Goal: Task Accomplishment & Management: Manage account settings

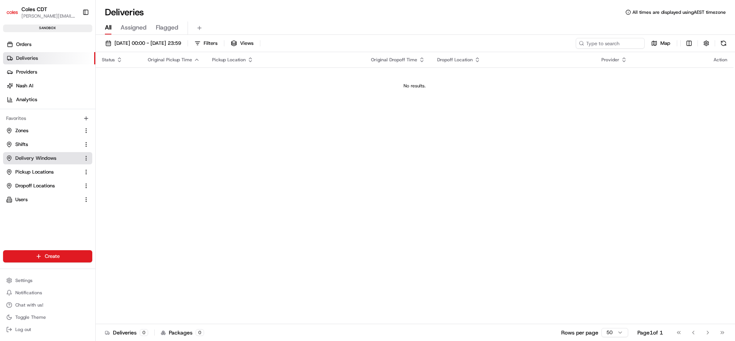
click at [37, 155] on span "Delivery Windows" at bounding box center [35, 158] width 41 height 7
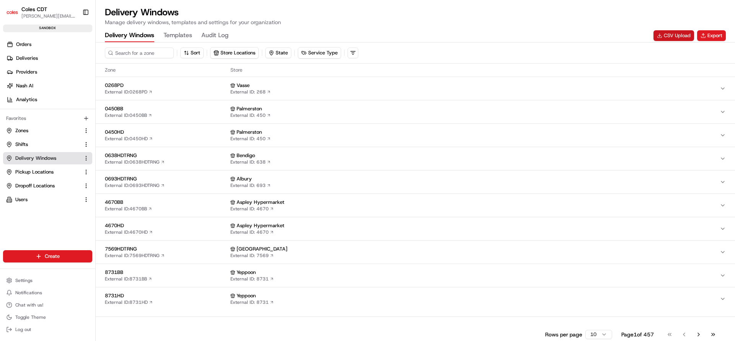
click at [672, 35] on button "CSV Upload" at bounding box center [674, 35] width 41 height 11
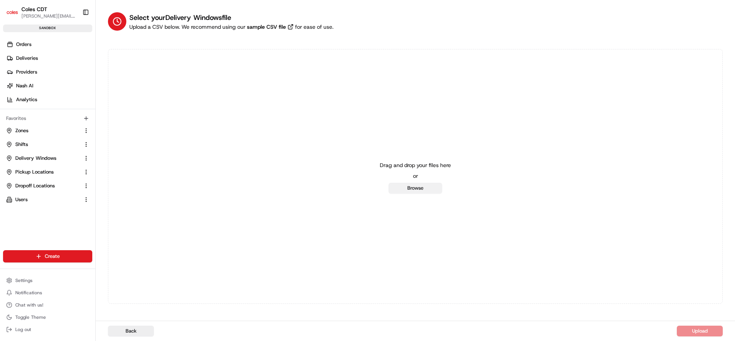
click at [407, 187] on button "Browse" at bounding box center [416, 188] width 54 height 11
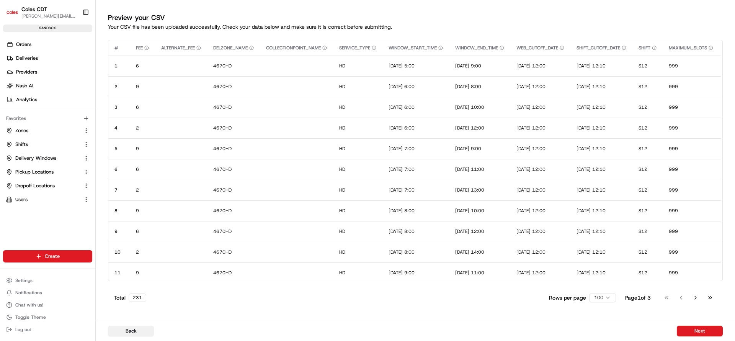
click at [130, 328] on button "Back" at bounding box center [131, 330] width 46 height 11
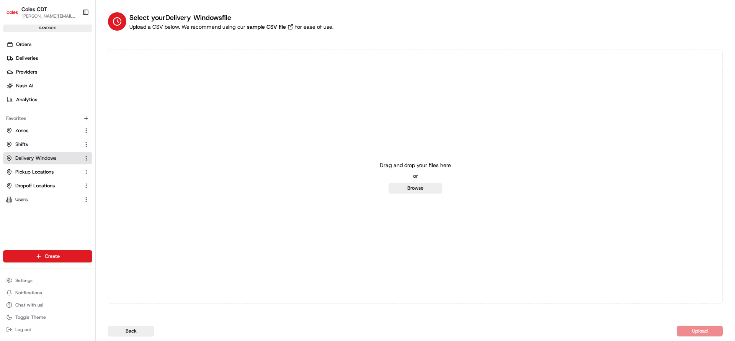
click at [33, 161] on button "Delivery Windows" at bounding box center [47, 158] width 89 height 12
click at [28, 172] on span "Pickup Locations" at bounding box center [34, 171] width 38 height 7
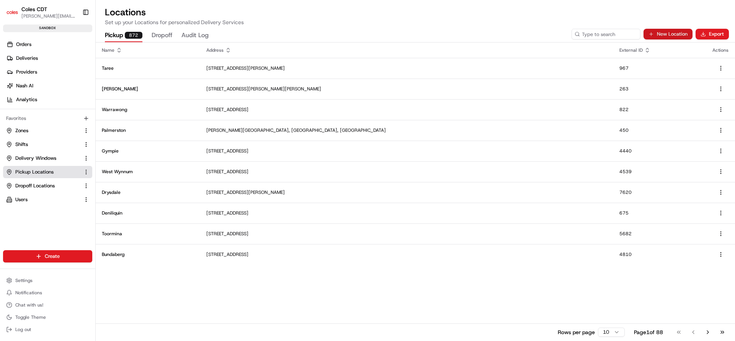
click at [674, 36] on button "New Location" at bounding box center [668, 34] width 49 height 11
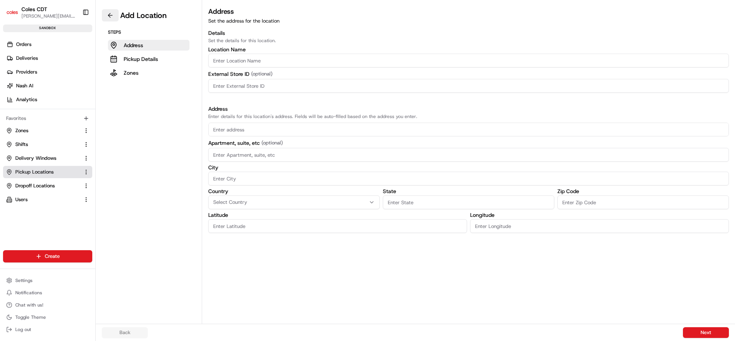
click at [110, 19] on button at bounding box center [110, 15] width 17 height 12
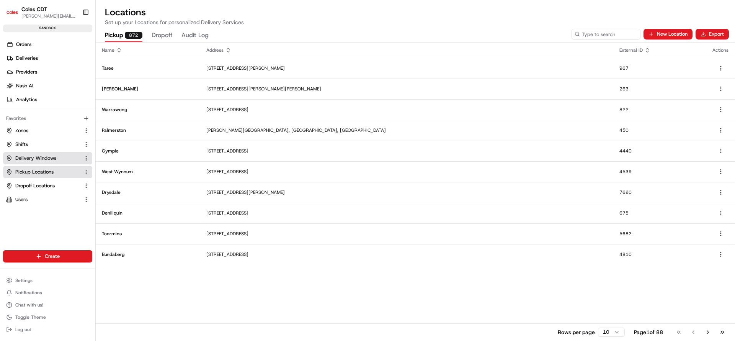
click at [26, 156] on span "Delivery Windows" at bounding box center [35, 158] width 41 height 7
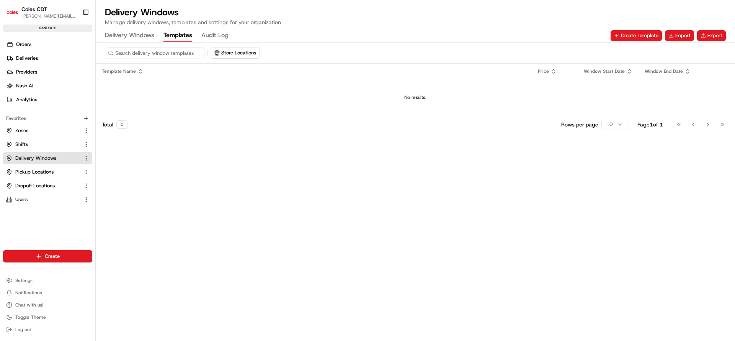
click at [168, 34] on button "Templates" at bounding box center [178, 35] width 29 height 13
click at [675, 34] on button "Import" at bounding box center [679, 35] width 29 height 11
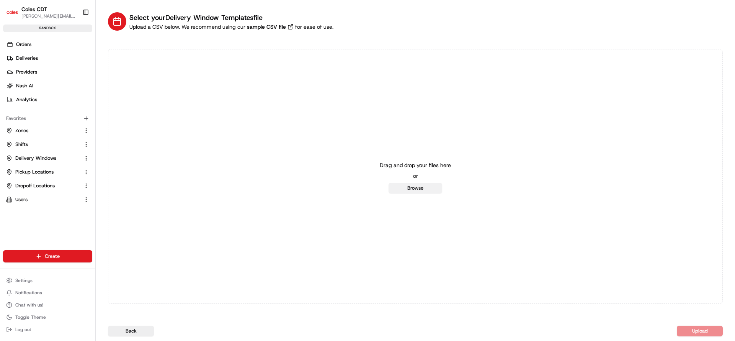
click at [421, 188] on button "Browse" at bounding box center [416, 188] width 54 height 11
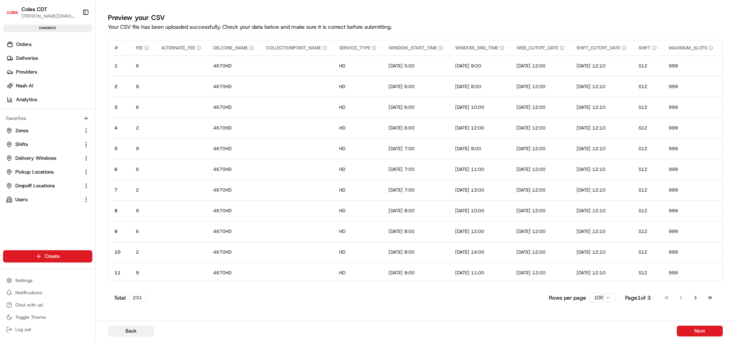
click at [126, 328] on button "Back" at bounding box center [131, 330] width 46 height 11
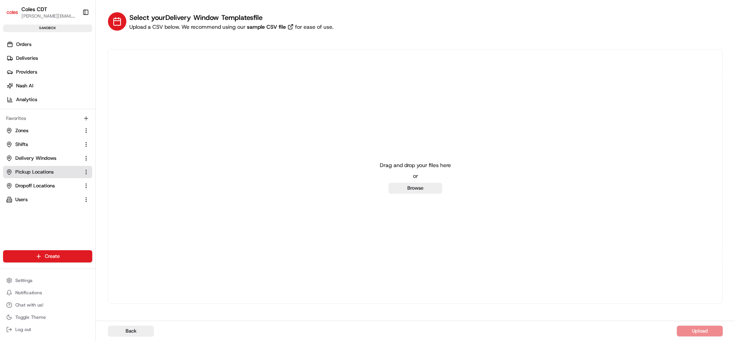
click at [38, 170] on span "Pickup Locations" at bounding box center [34, 171] width 38 height 7
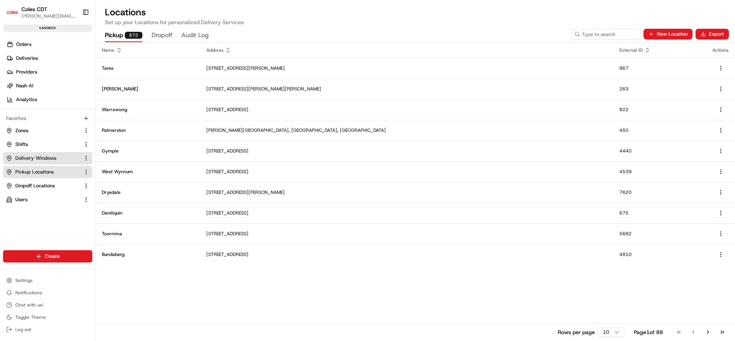
click at [27, 159] on span "Delivery Windows" at bounding box center [35, 158] width 41 height 7
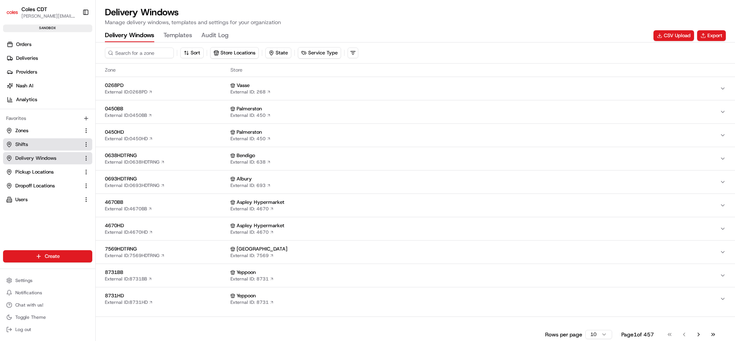
click at [27, 145] on span "Shifts" at bounding box center [21, 144] width 13 height 7
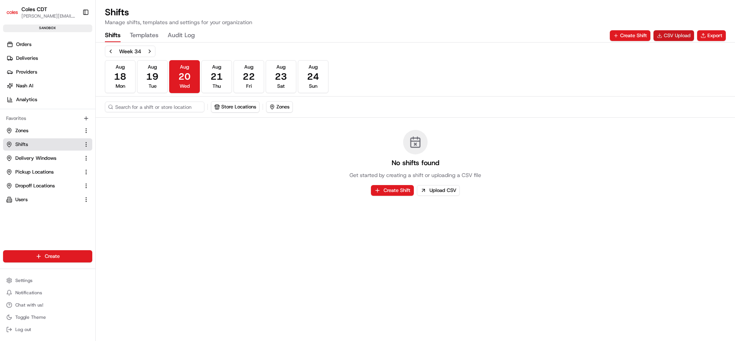
click at [678, 36] on button "CSV Upload" at bounding box center [674, 35] width 41 height 11
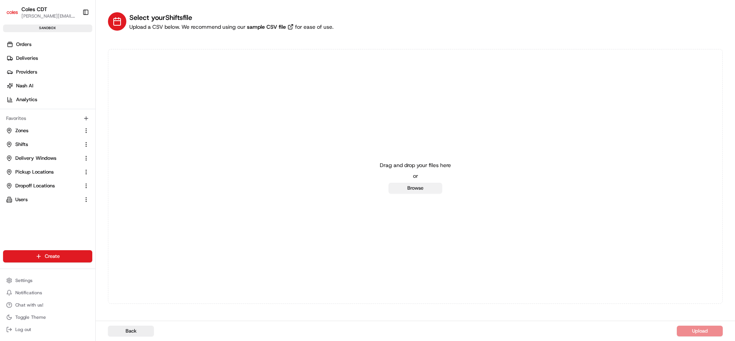
click at [422, 188] on button "Browse" at bounding box center [416, 188] width 54 height 11
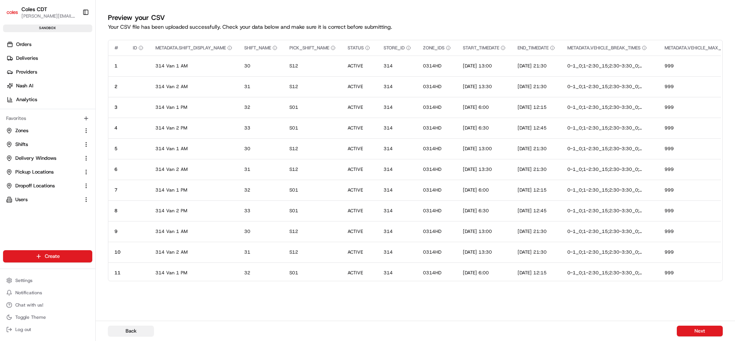
click at [137, 329] on button "Back" at bounding box center [131, 330] width 46 height 11
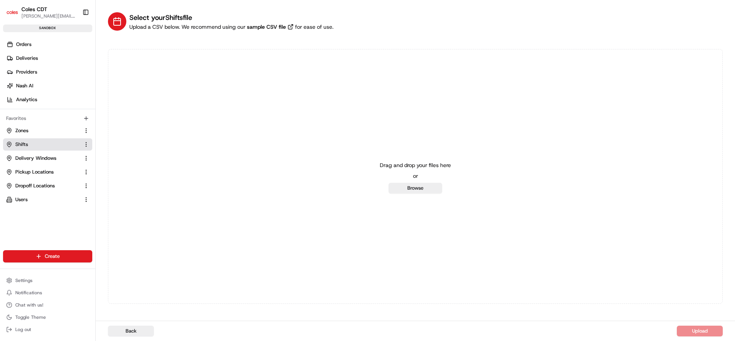
click at [23, 142] on span "Shifts" at bounding box center [21, 144] width 13 height 7
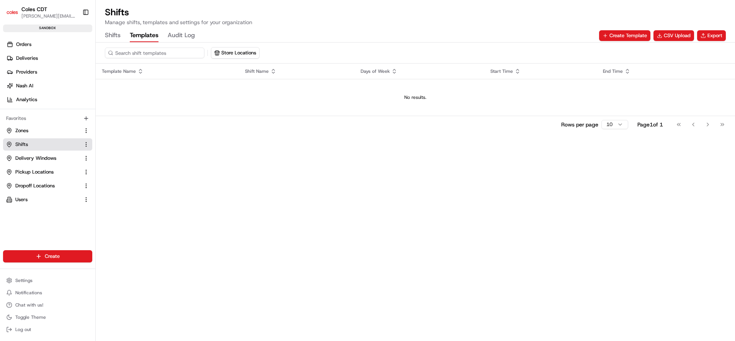
click at [138, 34] on button "Templates" at bounding box center [144, 35] width 29 height 13
click at [666, 35] on button "CSV Upload" at bounding box center [674, 35] width 41 height 11
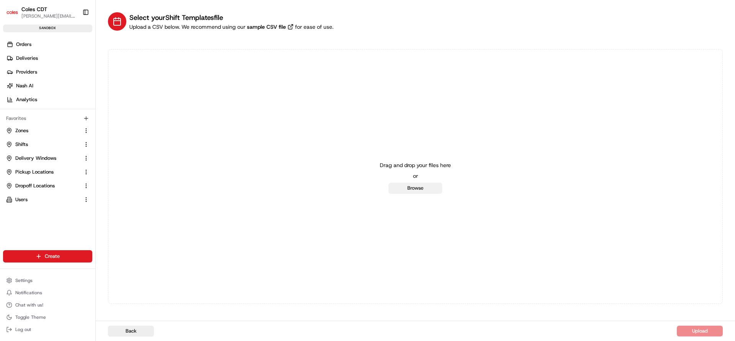
click at [399, 192] on button "Browse" at bounding box center [416, 188] width 54 height 11
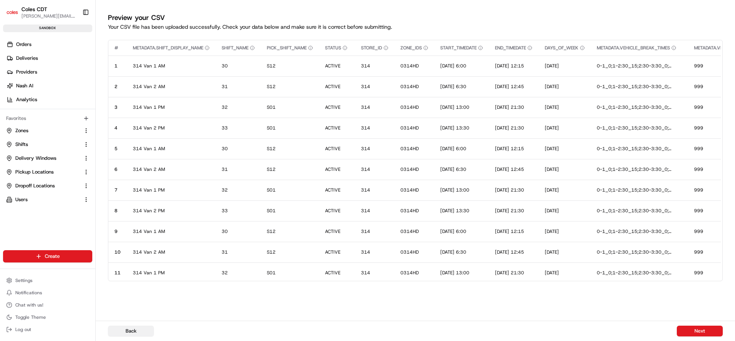
click at [132, 326] on button "Back" at bounding box center [131, 330] width 46 height 11
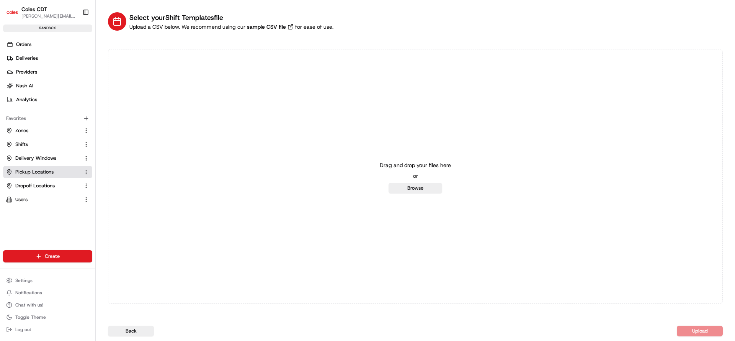
click at [52, 176] on button "Pickup Locations" at bounding box center [47, 172] width 89 height 12
click at [21, 170] on span "Pickup Locations" at bounding box center [34, 171] width 38 height 7
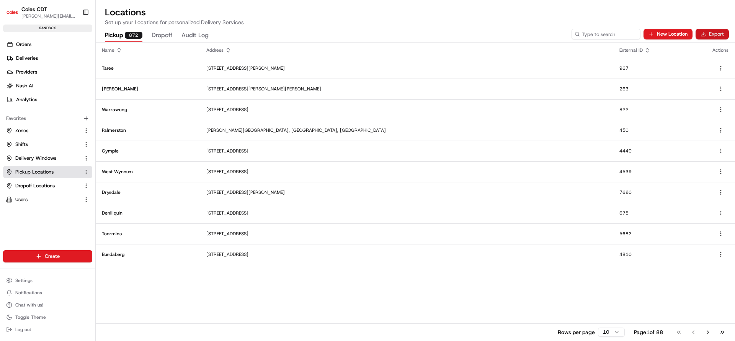
click at [715, 36] on button "Export" at bounding box center [712, 34] width 33 height 11
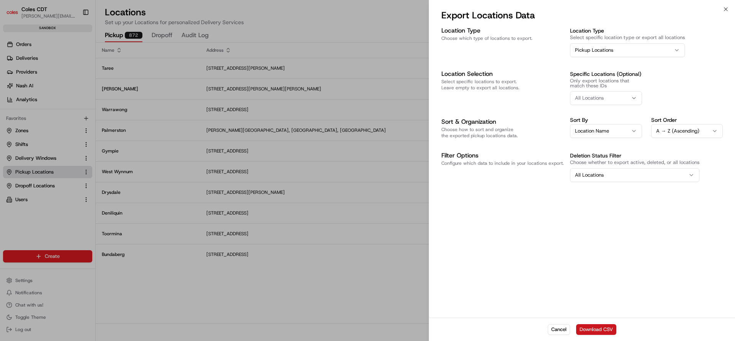
click at [590, 327] on button "Download CSV" at bounding box center [596, 329] width 40 height 11
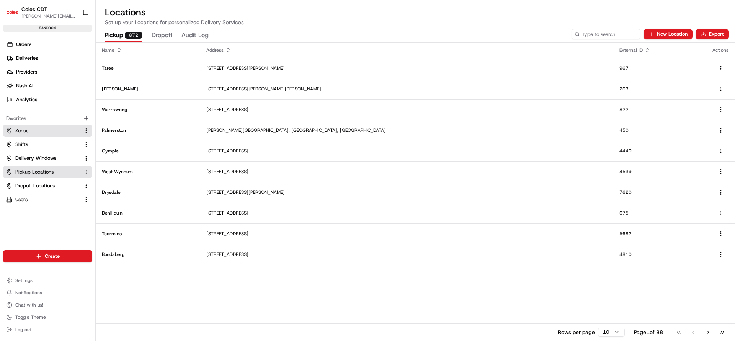
click at [51, 131] on link "Zones" at bounding box center [43, 130] width 74 height 7
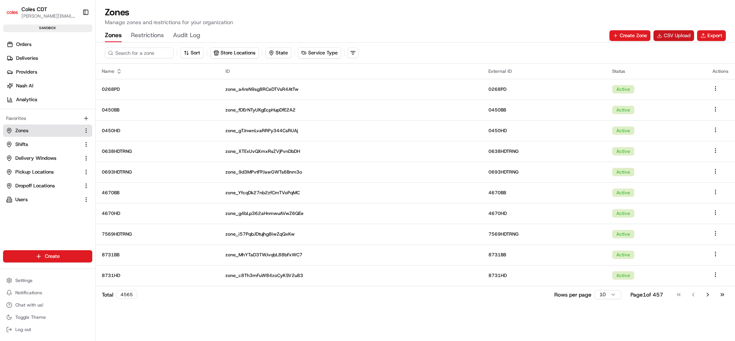
click at [676, 34] on button "CSV Upload" at bounding box center [674, 35] width 41 height 11
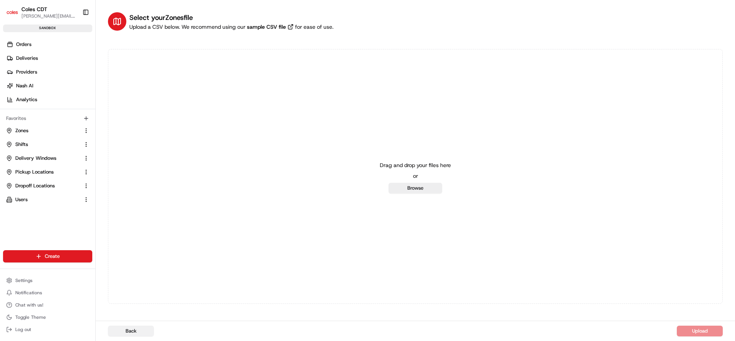
click at [134, 326] on button "Back" at bounding box center [131, 330] width 46 height 11
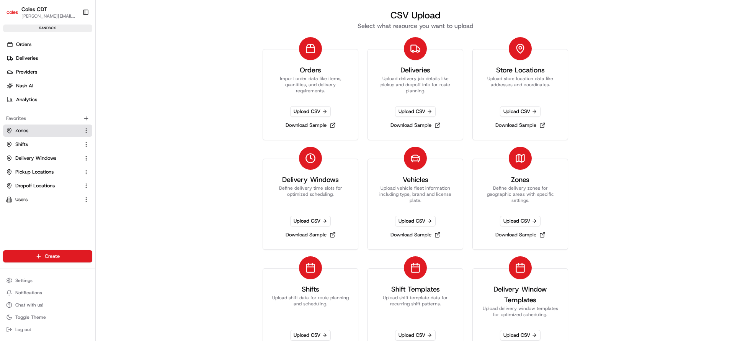
click at [37, 131] on link "Zones" at bounding box center [43, 130] width 74 height 7
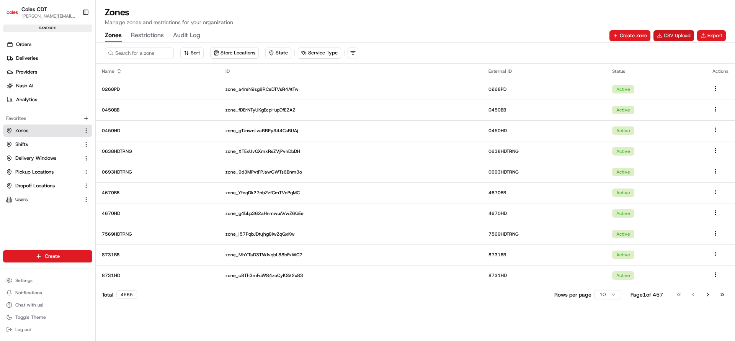
click at [680, 33] on button "CSV Upload" at bounding box center [674, 35] width 41 height 11
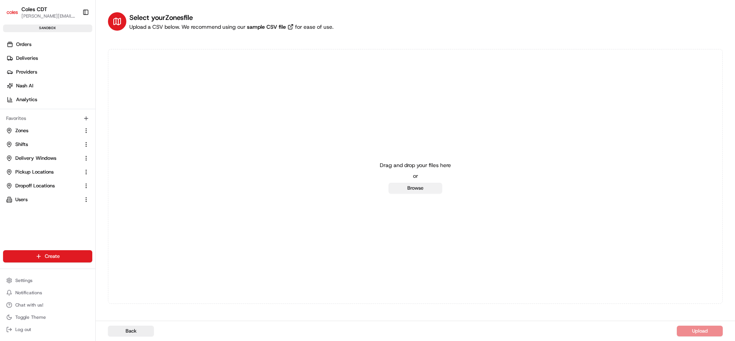
click at [411, 188] on button "Browse" at bounding box center [416, 188] width 54 height 11
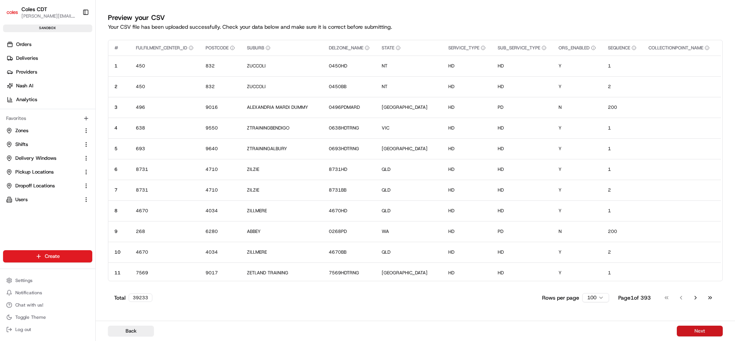
click at [695, 331] on button "Next" at bounding box center [700, 330] width 46 height 11
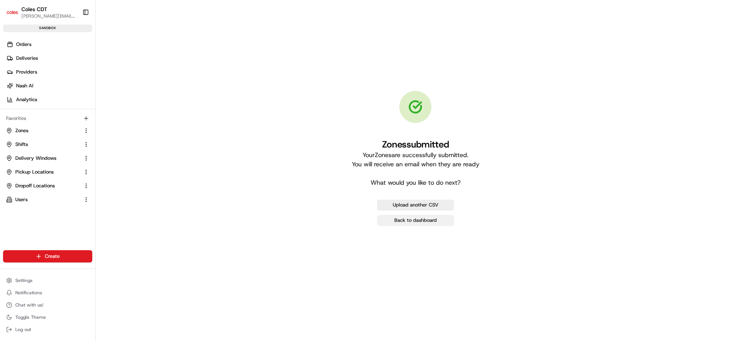
click at [408, 222] on link "Back to dashboard" at bounding box center [415, 220] width 77 height 11
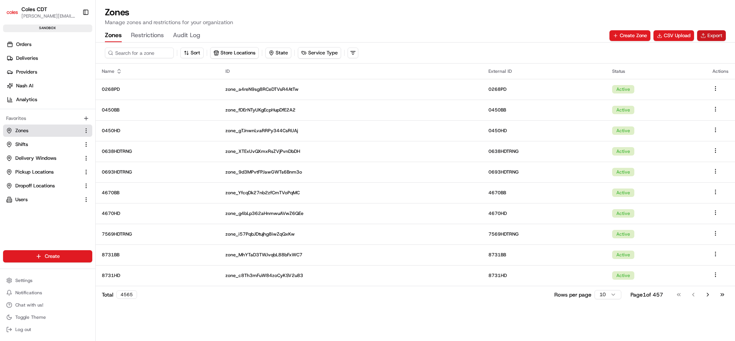
click at [710, 34] on button "Export" at bounding box center [711, 35] width 29 height 11
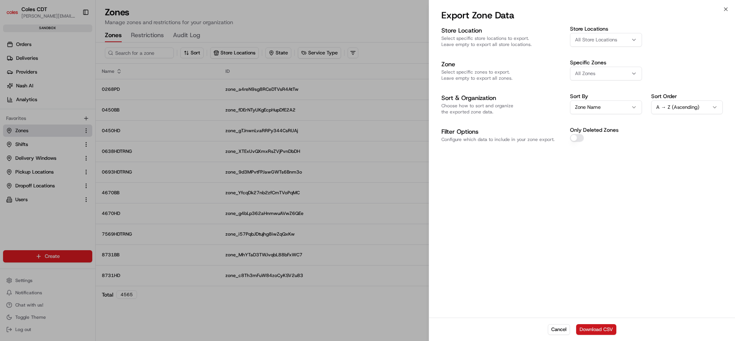
click at [597, 332] on button "Download CSV" at bounding box center [596, 329] width 40 height 11
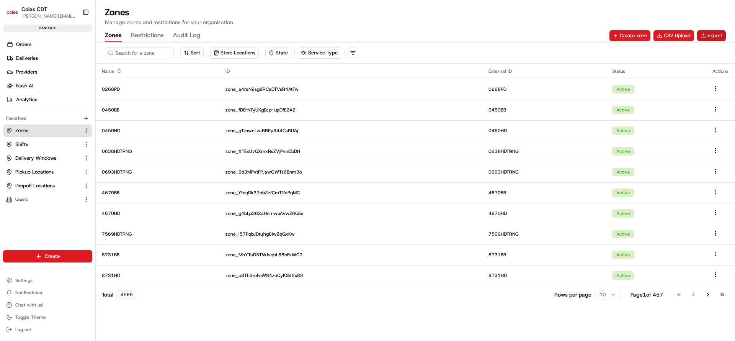
click at [708, 35] on button "Export" at bounding box center [711, 35] width 29 height 11
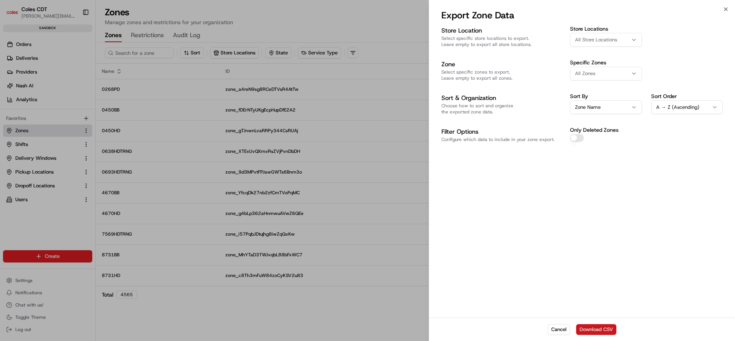
click at [591, 326] on button "Download CSV" at bounding box center [596, 329] width 40 height 11
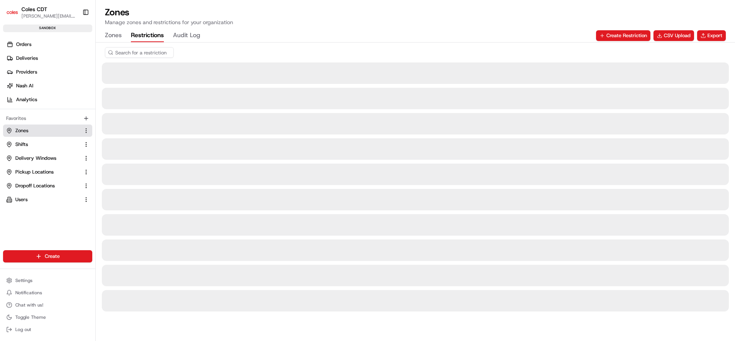
click at [150, 37] on button "Restrictions" at bounding box center [147, 35] width 33 height 13
click at [709, 36] on button "Export" at bounding box center [711, 35] width 29 height 11
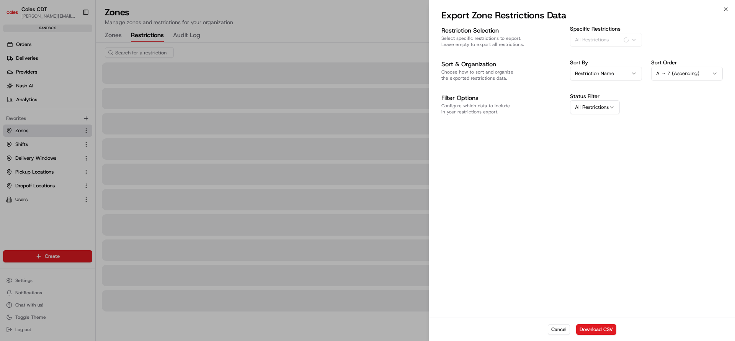
click at [592, 334] on button "Download CSV" at bounding box center [596, 329] width 40 height 11
click at [598, 330] on div "Cancel Download CSV" at bounding box center [582, 328] width 306 height 23
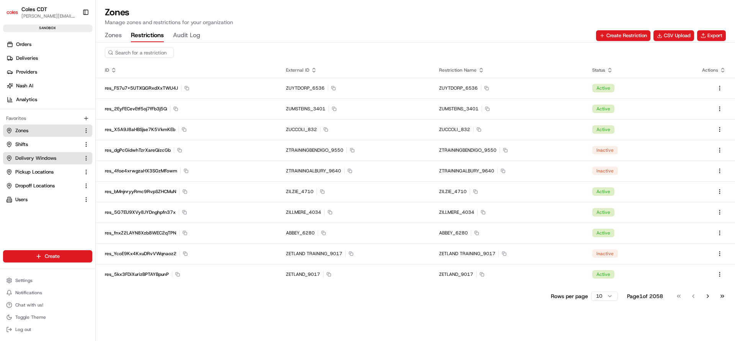
click at [47, 155] on span "Delivery Windows" at bounding box center [35, 158] width 41 height 7
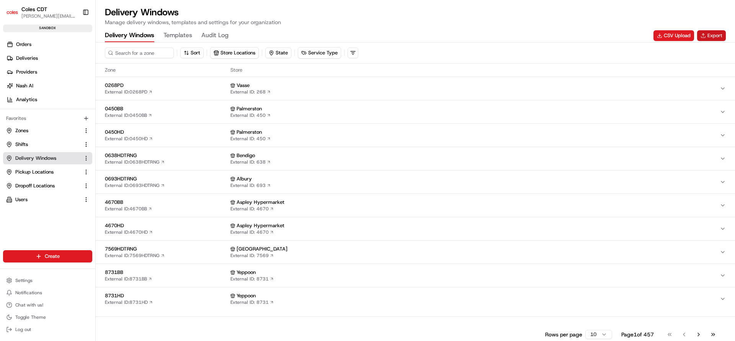
click at [709, 32] on button "Export" at bounding box center [711, 35] width 29 height 11
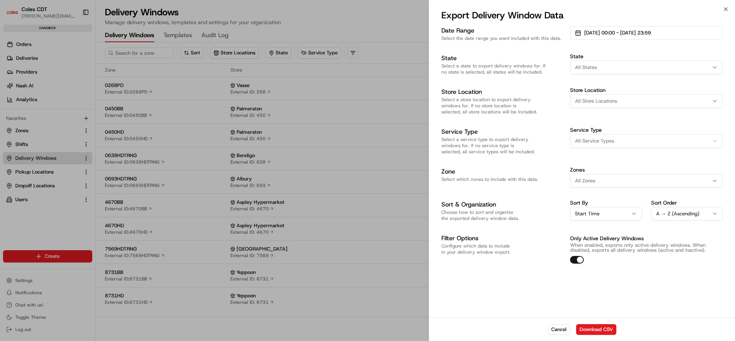
click at [611, 105] on button "All Store Locations" at bounding box center [646, 101] width 153 height 14
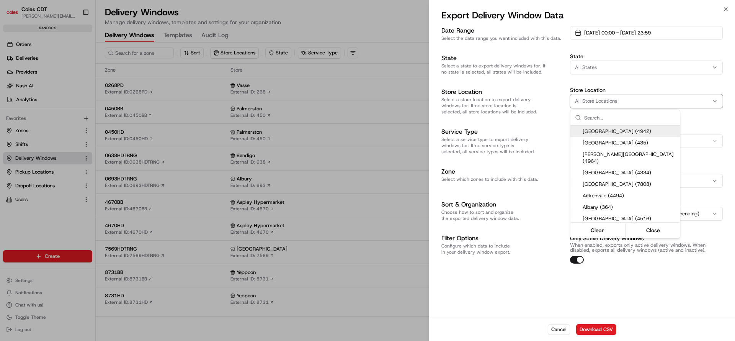
click at [598, 115] on input "text" at bounding box center [629, 117] width 91 height 15
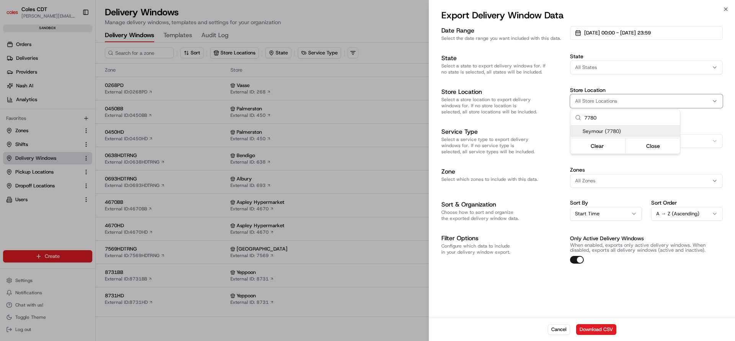
type input "7780"
click at [599, 132] on span "Seymour (7780)" at bounding box center [630, 131] width 94 height 7
click at [698, 33] on body "Coles CDT chaitanya.sathi@coles.com.au Toggle Sidebar sandbox Orders Deliveries…" at bounding box center [367, 170] width 735 height 341
click at [698, 33] on button "01/08/2025 00:00 - 31/08/2025 23:59" at bounding box center [646, 33] width 153 height 14
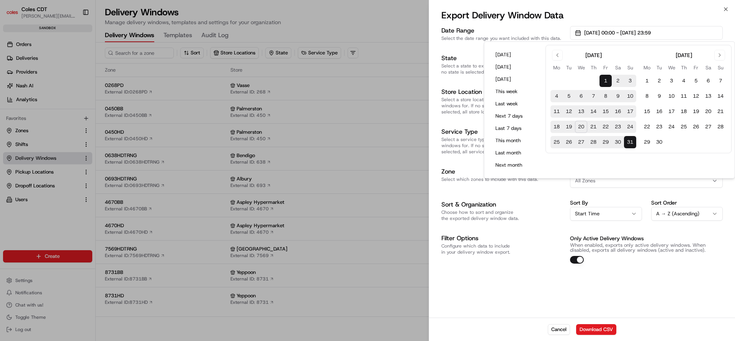
click at [605, 80] on button "1" at bounding box center [606, 81] width 12 height 12
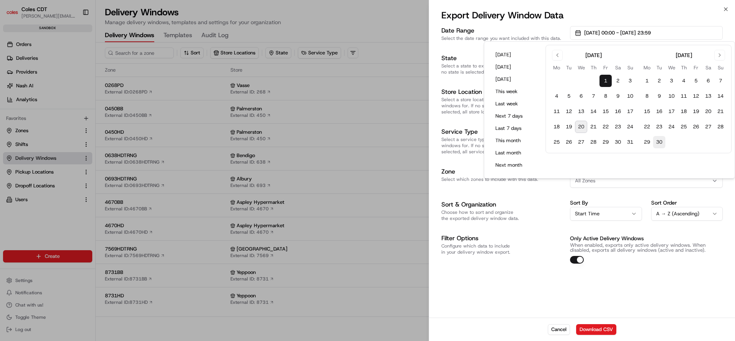
click at [661, 140] on button "30" at bounding box center [659, 142] width 12 height 12
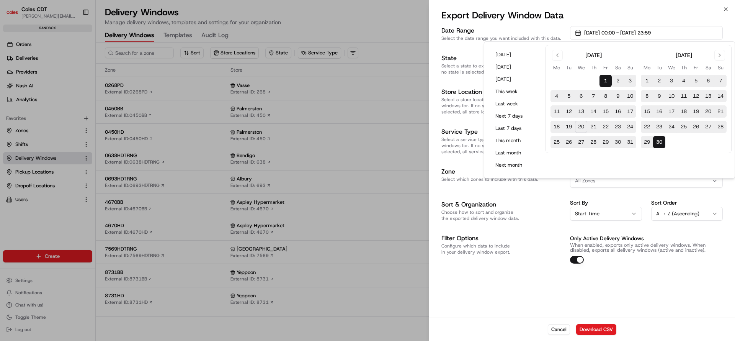
click at [644, 267] on div "Date Range Select the date range you want included with this data. 01/08/2025 0…" at bounding box center [582, 171] width 306 height 293
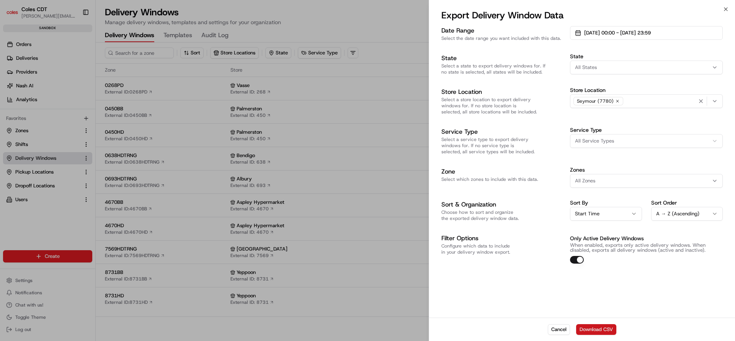
click at [600, 327] on button "Download CSV" at bounding box center [596, 329] width 40 height 11
click at [554, 118] on div "Date Range Select the date range you want included with this data. 01/08/2025 0…" at bounding box center [582, 144] width 281 height 237
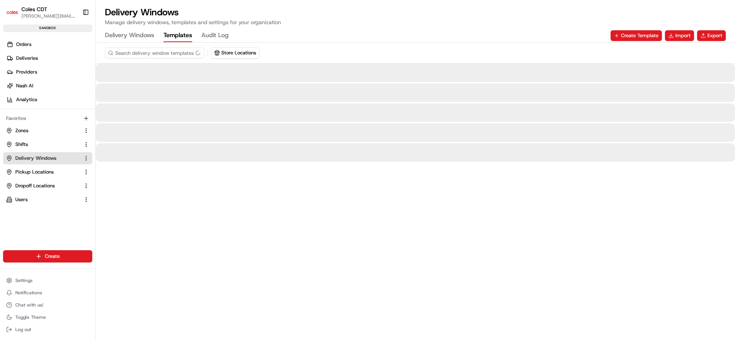
click at [179, 34] on button "Templates" at bounding box center [178, 35] width 29 height 13
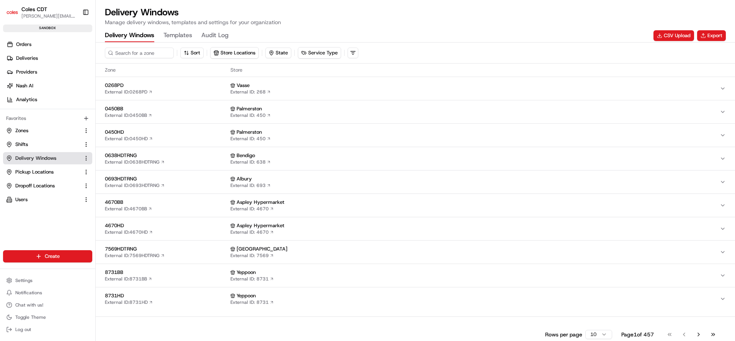
click at [138, 36] on Windows "Delivery Windows" at bounding box center [129, 35] width 49 height 13
click at [706, 31] on button "Export" at bounding box center [711, 35] width 29 height 11
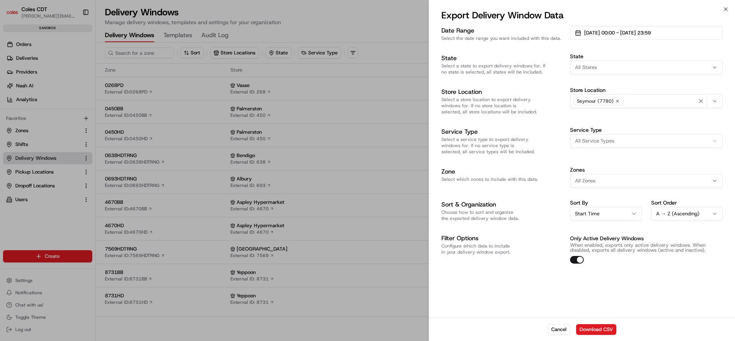
click at [618, 101] on icon "button" at bounding box center [617, 101] width 5 height 5
click at [587, 328] on button "Download CSV" at bounding box center [596, 329] width 40 height 11
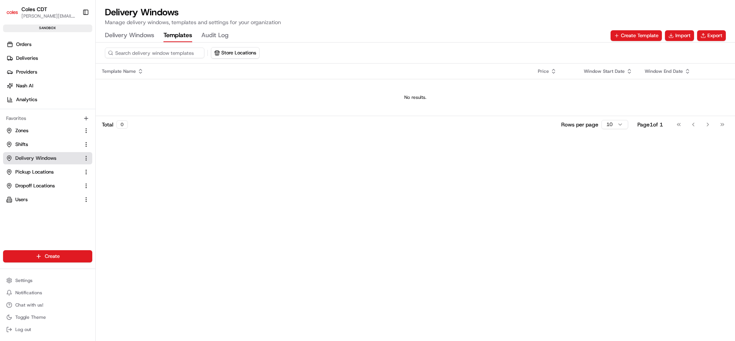
click at [178, 33] on button "Templates" at bounding box center [178, 35] width 29 height 13
click at [29, 146] on link "Shifts" at bounding box center [43, 144] width 74 height 7
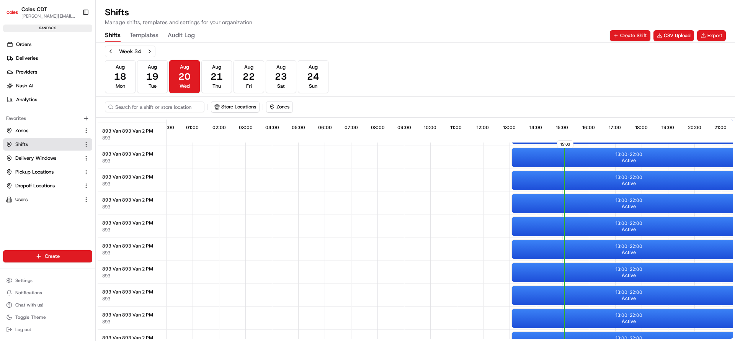
scroll to position [4839, 0]
